Goal: Book appointment/travel/reservation

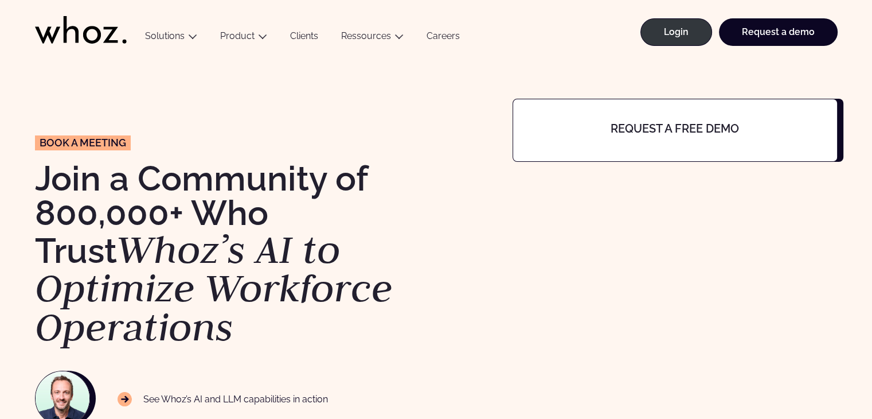
drag, startPoint x: 656, startPoint y: 117, endPoint x: 660, endPoint y: 122, distance: 6.1
click at [656, 117] on div "Request a free demo" at bounding box center [675, 130] width 325 height 63
click at [670, 131] on h4 "Request a free demo" at bounding box center [675, 128] width 252 height 13
click at [701, 127] on h4 "Request a free demo" at bounding box center [675, 128] width 252 height 13
drag, startPoint x: 797, startPoint y: 130, endPoint x: 810, endPoint y: 124, distance: 13.6
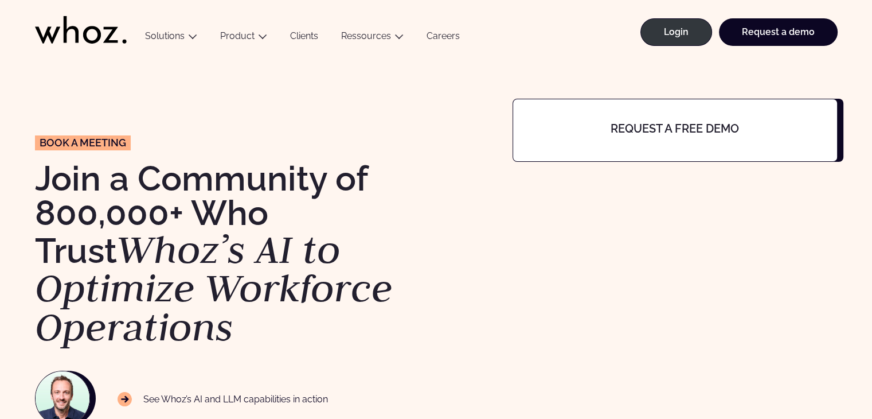
click at [799, 130] on h4 "Request a free demo" at bounding box center [675, 128] width 252 height 13
drag, startPoint x: 822, startPoint y: 129, endPoint x: 663, endPoint y: 127, distance: 158.8
click at [675, 134] on div "Request a free demo" at bounding box center [675, 130] width 325 height 63
click at [765, 25] on link "Request a demo" at bounding box center [778, 32] width 119 height 28
click at [791, 26] on link "Request a demo" at bounding box center [778, 32] width 119 height 28
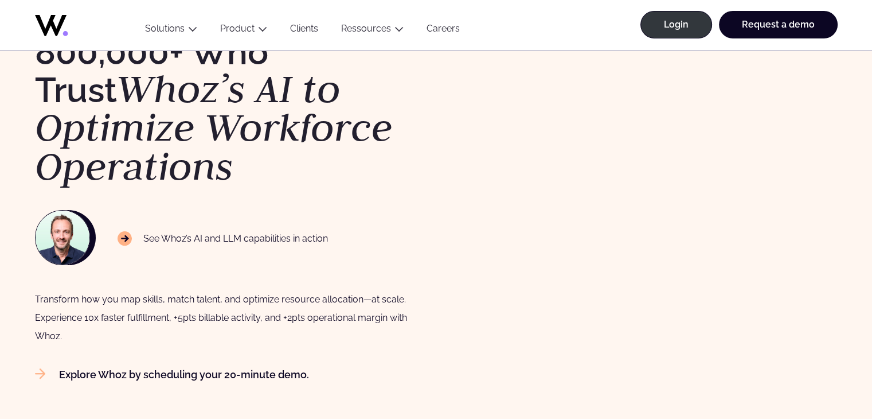
scroll to position [229, 0]
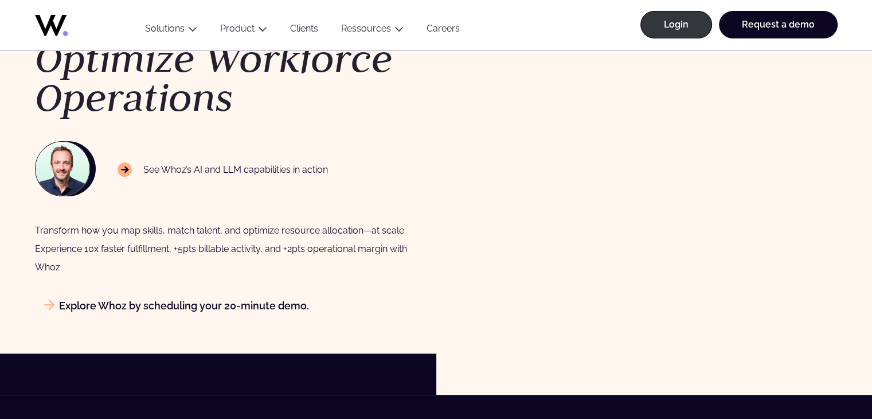
click at [263, 307] on link "Explore Whoz by scheduling your 20-minute demo." at bounding box center [172, 305] width 274 height 12
click at [266, 308] on link "Explore Whoz by scheduling your 20-minute demo." at bounding box center [172, 305] width 274 height 12
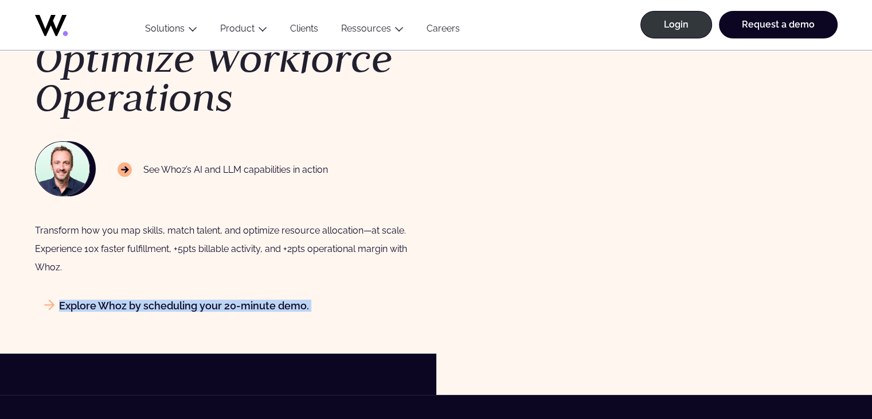
click at [266, 308] on link "Explore Whoz by scheduling your 20-minute demo." at bounding box center [172, 305] width 274 height 12
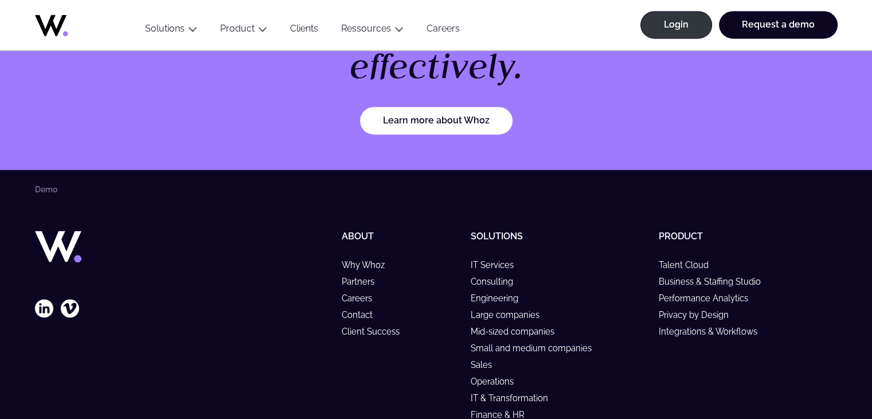
scroll to position [1756, 0]
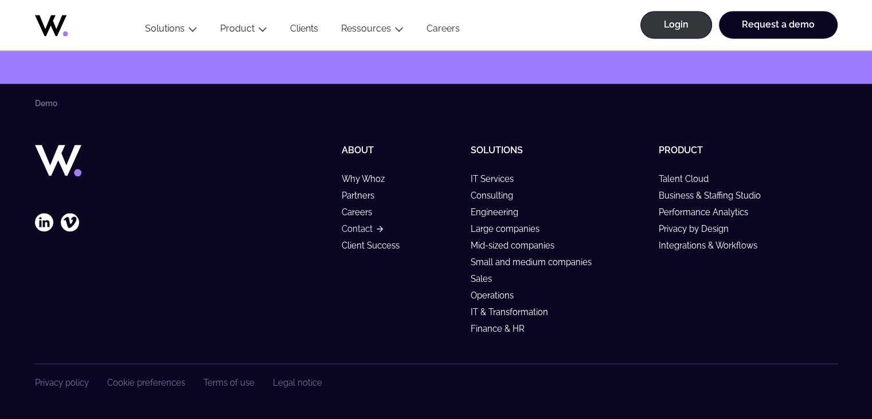
click at [357, 229] on link "Contact" at bounding box center [361, 229] width 41 height 10
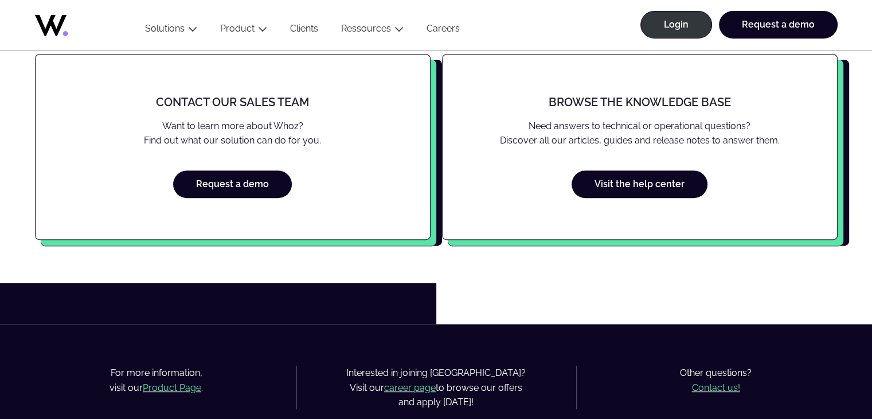
scroll to position [516, 0]
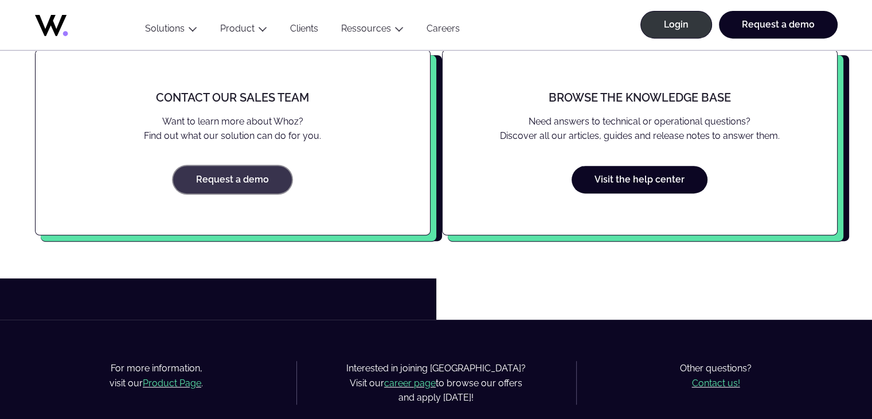
click at [250, 184] on link "Request a demo" at bounding box center [232, 180] width 119 height 28
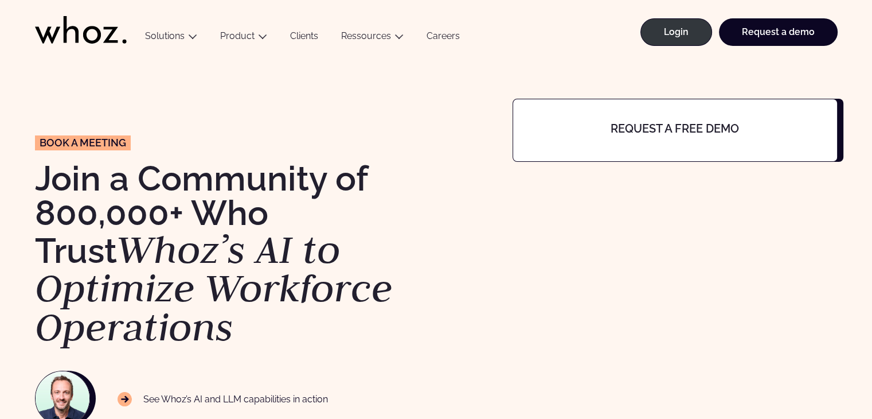
click at [677, 123] on h4 "Request a free demo" at bounding box center [675, 128] width 252 height 13
click at [719, 138] on div "Request a free demo" at bounding box center [675, 130] width 325 height 63
click at [818, 111] on div "Request a free demo" at bounding box center [675, 130] width 325 height 63
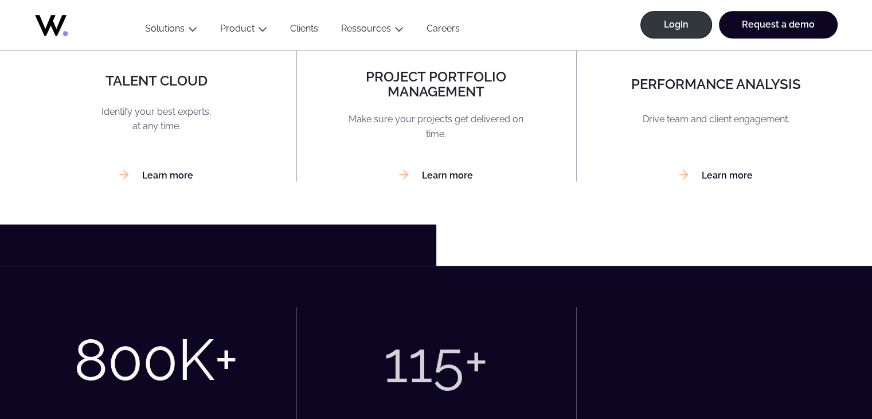
scroll to position [917, 0]
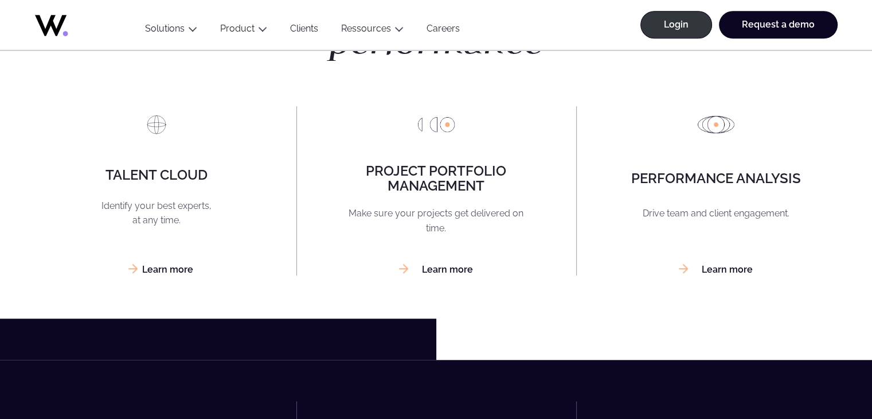
click at [177, 270] on link "Learn more" at bounding box center [156, 269] width 74 height 11
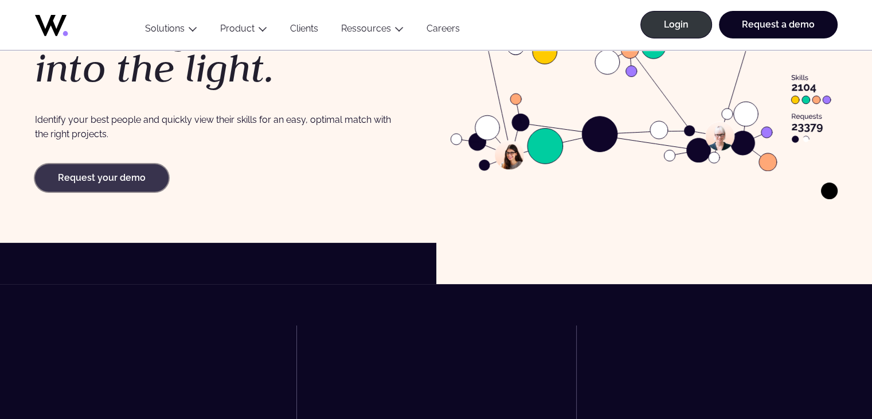
click at [133, 173] on link "Request your demo" at bounding box center [102, 178] width 134 height 28
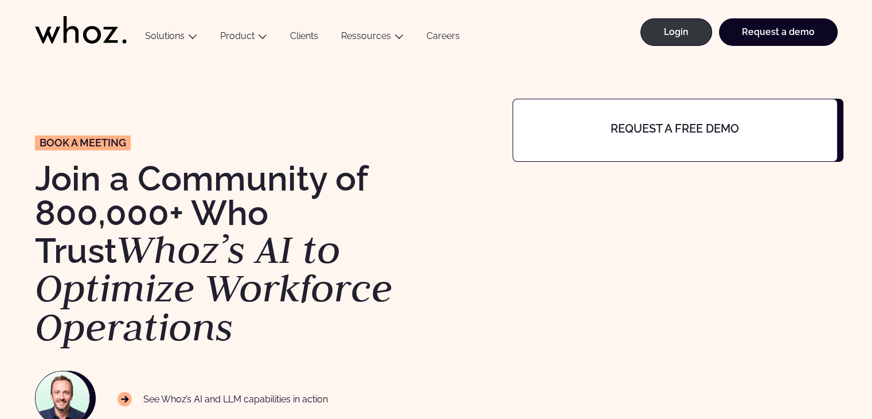
click at [609, 124] on h4 "Request a free demo" at bounding box center [675, 128] width 252 height 13
click at [85, 148] on p "Book a meeting" at bounding box center [83, 142] width 96 height 15
click at [89, 138] on span "Book a meeting" at bounding box center [83, 143] width 87 height 10
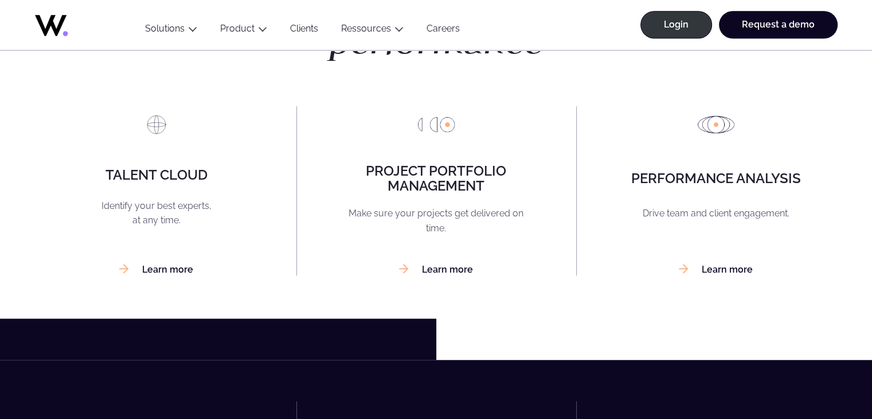
scroll to position [839, 0]
